Goal: Task Accomplishment & Management: Complete application form

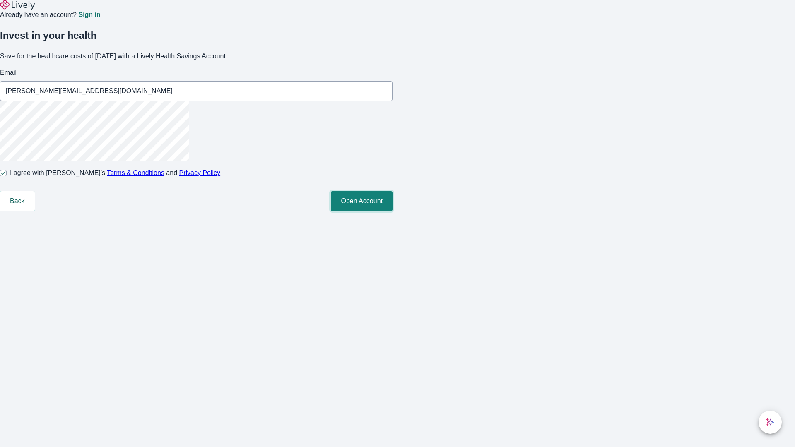
click at [392, 211] on button "Open Account" at bounding box center [362, 201] width 62 height 20
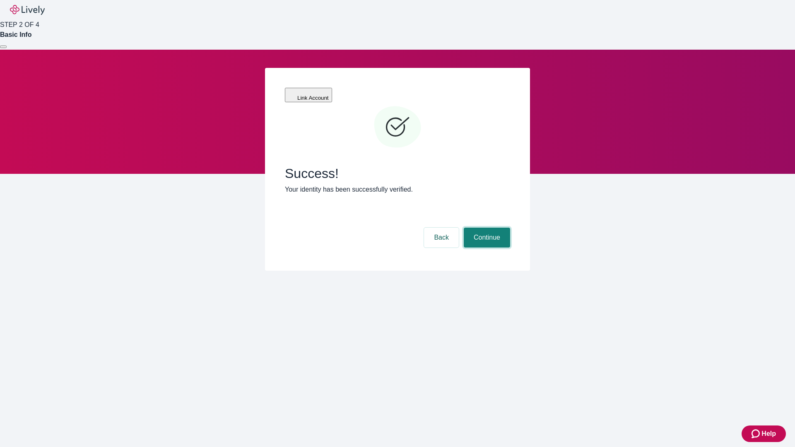
click at [485, 228] on button "Continue" at bounding box center [487, 238] width 46 height 20
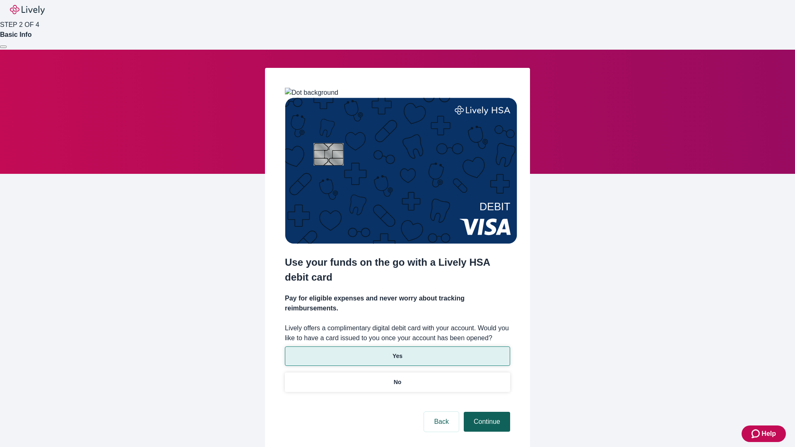
click at [397, 378] on p "No" at bounding box center [398, 382] width 8 height 9
click at [485, 412] on button "Continue" at bounding box center [487, 422] width 46 height 20
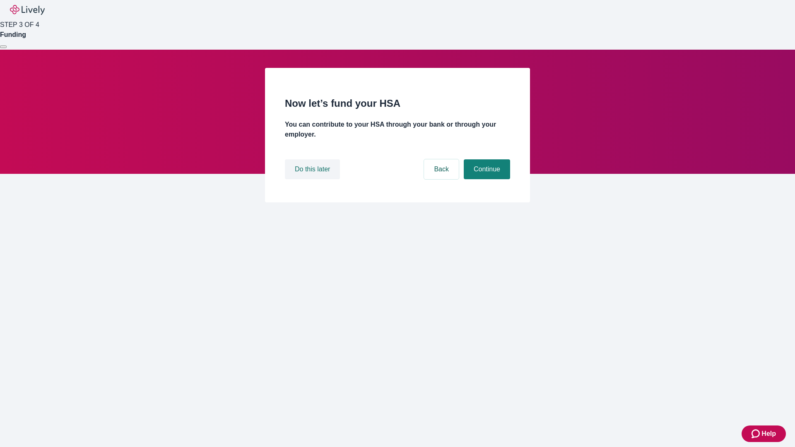
click at [313, 179] on button "Do this later" at bounding box center [312, 169] width 55 height 20
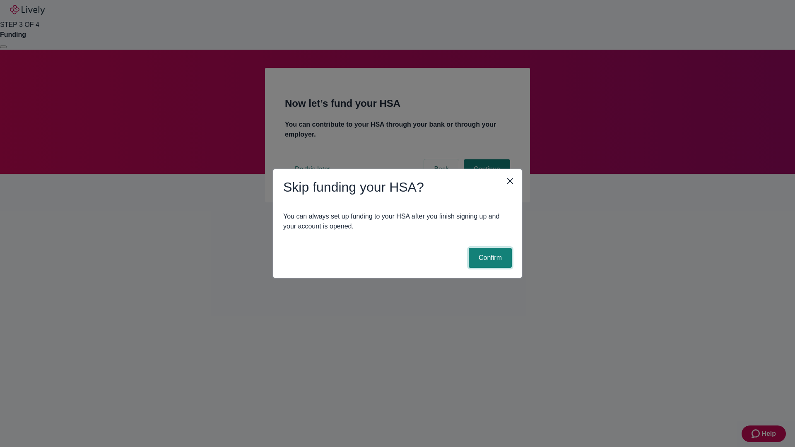
click at [489, 258] on button "Confirm" at bounding box center [490, 258] width 43 height 20
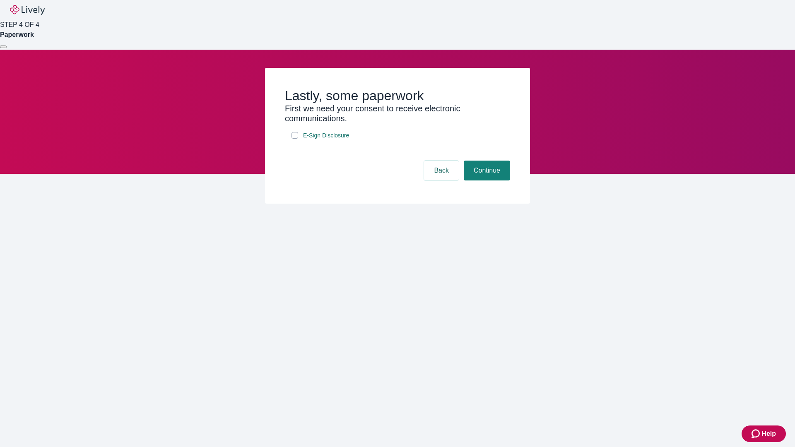
click at [295, 139] on input "E-Sign Disclosure" at bounding box center [294, 135] width 7 height 7
checkbox input "true"
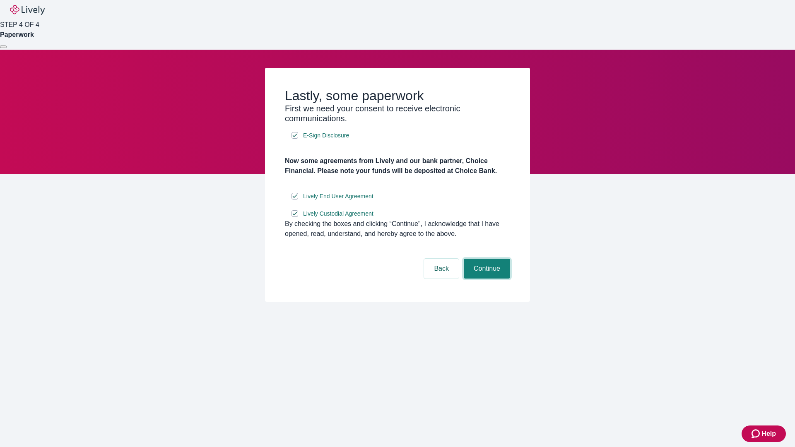
click at [485, 279] on button "Continue" at bounding box center [487, 269] width 46 height 20
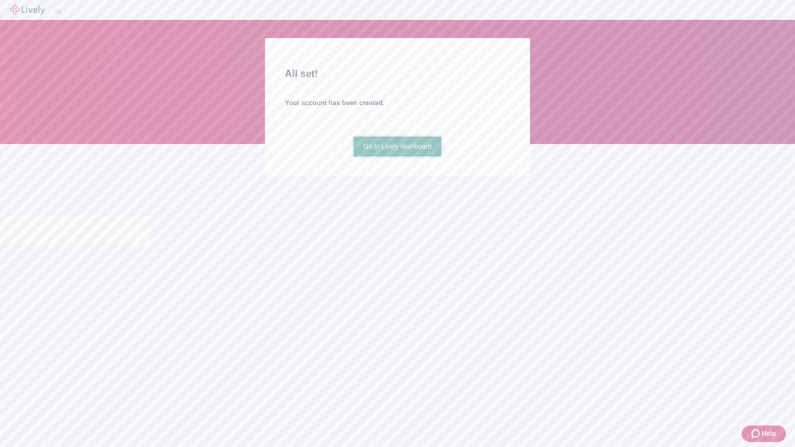
click at [397, 156] on link "Go to Lively dashboard" at bounding box center [397, 147] width 88 height 20
